Goal: Task Accomplishment & Management: Manage account settings

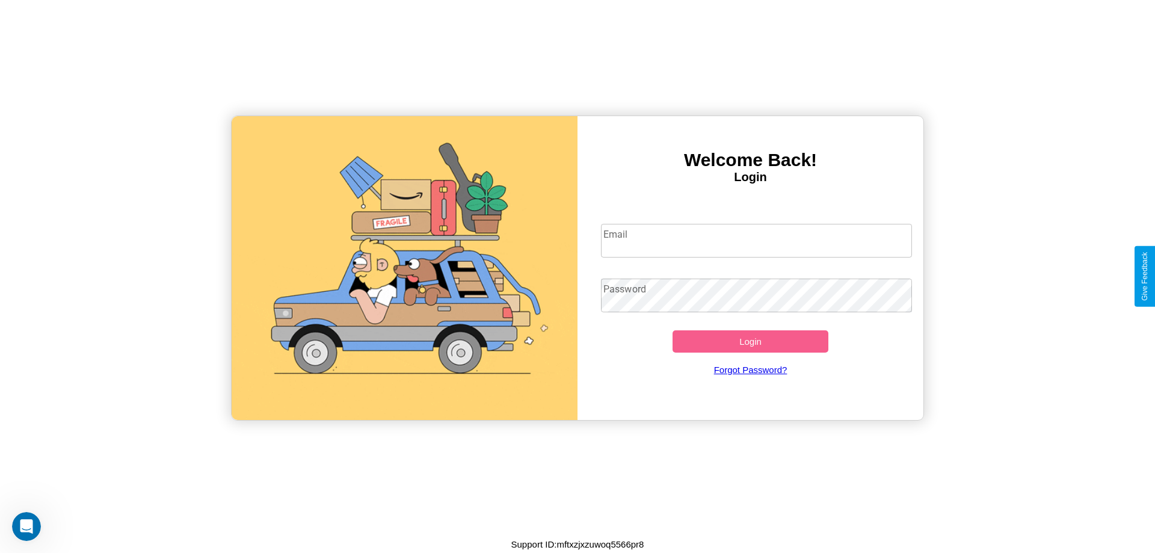
click at [756, 240] on input "Email" at bounding box center [757, 241] width 312 height 34
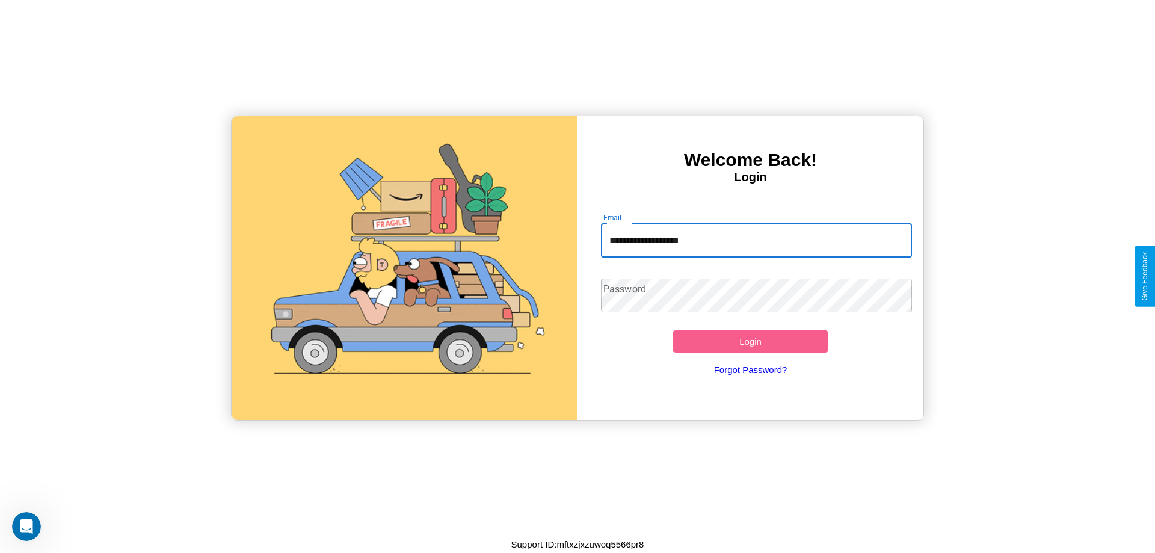
type input "**********"
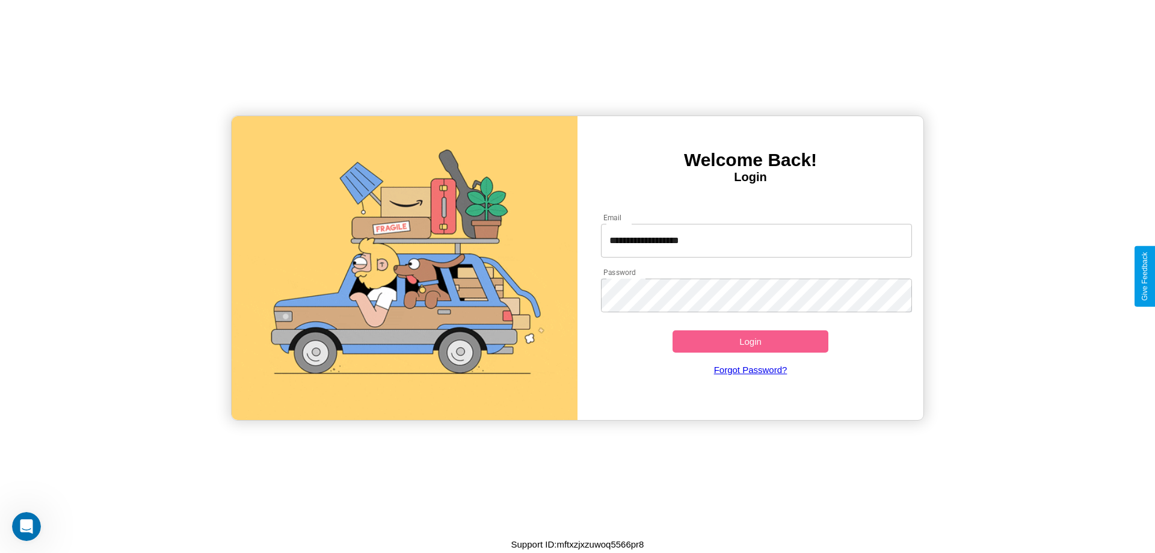
click at [750, 341] on button "Login" at bounding box center [751, 341] width 156 height 22
